Goal: Task Accomplishment & Management: Manage account settings

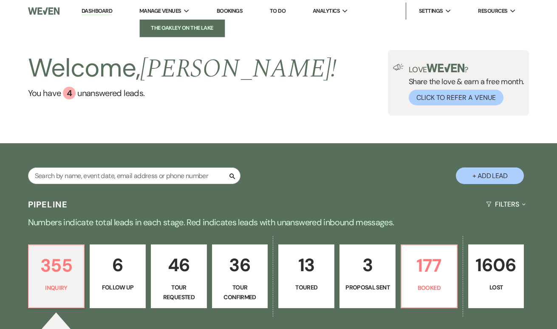
click at [172, 27] on li "The Oakley on the Lake" at bounding box center [182, 28] width 76 height 8
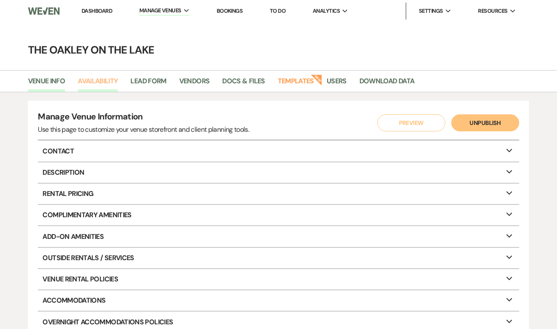
click at [97, 79] on link "Availability" at bounding box center [98, 84] width 40 height 16
select select "2"
select select "2026"
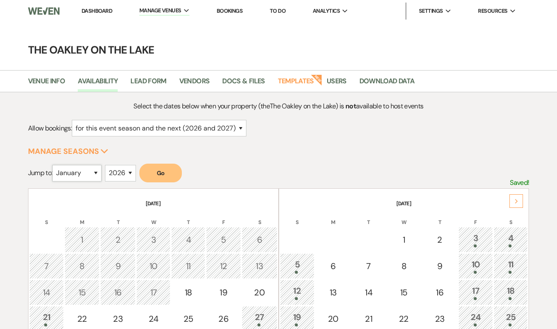
select select "5"
click at [160, 174] on button "Go" at bounding box center [160, 173] width 42 height 19
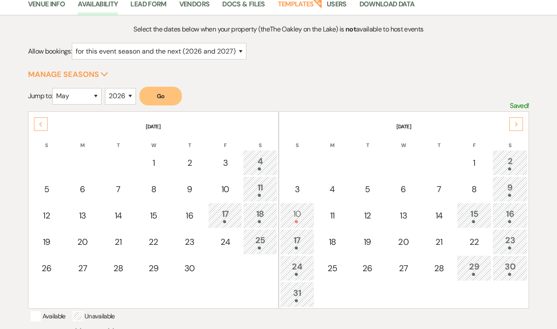
scroll to position [77, 0]
click at [45, 122] on div "Previous" at bounding box center [41, 124] width 14 height 14
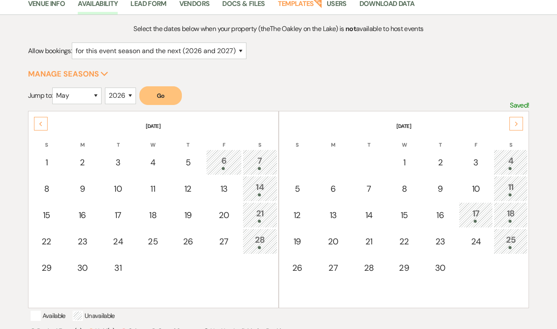
click at [39, 123] on icon "Previous" at bounding box center [41, 124] width 4 height 5
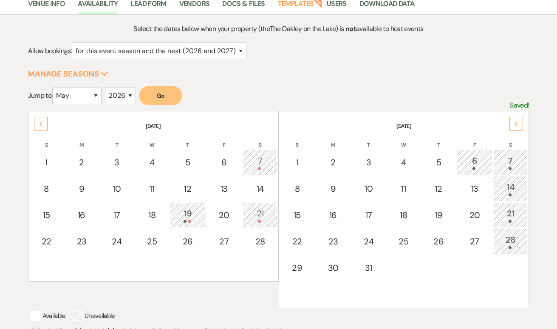
click at [518, 124] on icon "Next" at bounding box center [516, 124] width 4 height 5
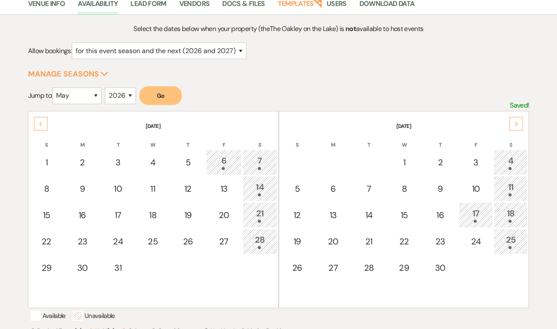
click at [518, 123] on icon "Next" at bounding box center [516, 124] width 4 height 5
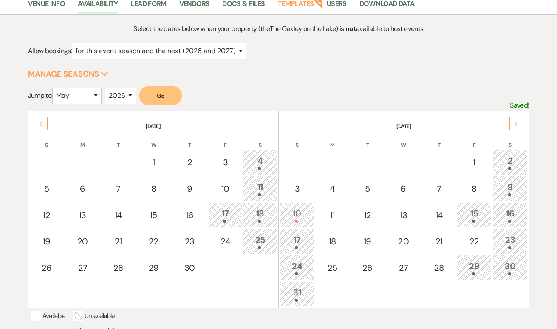
click at [518, 123] on icon "Next" at bounding box center [516, 124] width 4 height 5
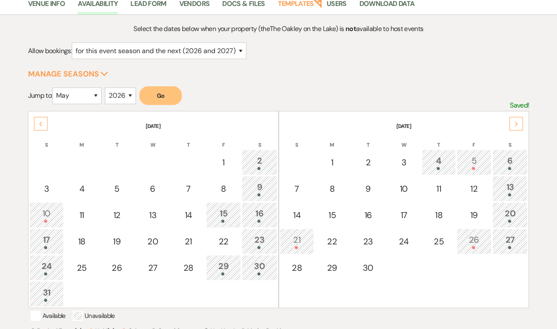
click at [42, 121] on div "Previous" at bounding box center [41, 124] width 14 height 14
